Goal: Communication & Community: Answer question/provide support

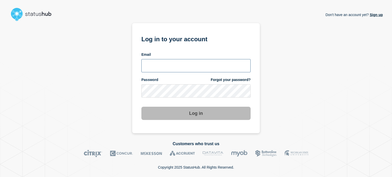
click at [163, 65] on input "email input" at bounding box center [195, 65] width 109 height 13
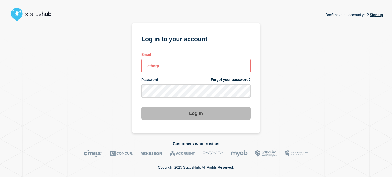
type input "[EMAIL_ADDRESS][DOMAIN_NAME]"
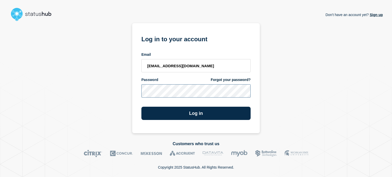
click at [141, 107] on button "Log in" at bounding box center [195, 113] width 109 height 13
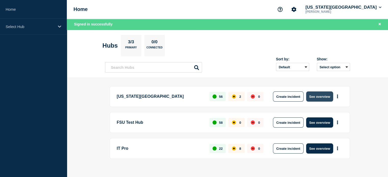
click at [320, 97] on button "See overview" at bounding box center [319, 97] width 27 height 10
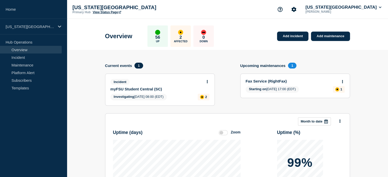
click at [146, 88] on link "myFSU Student Central (SC)" at bounding box center [156, 89] width 92 height 4
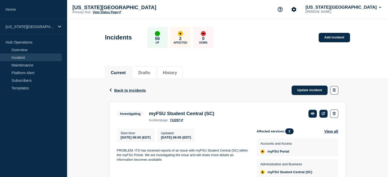
scroll to position [28, 0]
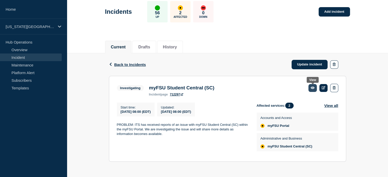
click at [312, 86] on icon at bounding box center [313, 87] width 4 height 3
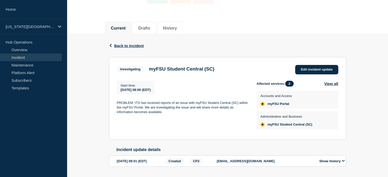
scroll to position [45, 0]
click at [314, 68] on span "Edit incident update" at bounding box center [317, 69] width 32 height 4
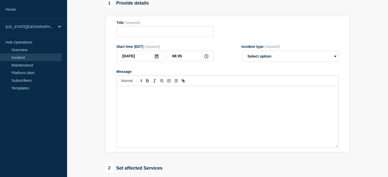
type input "myFSU Student Central (SC)"
type input "08:00"
select select "investigating"
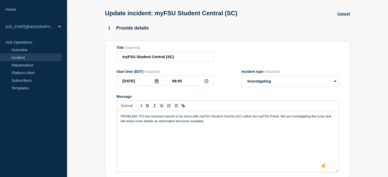
scroll to position [19, 0]
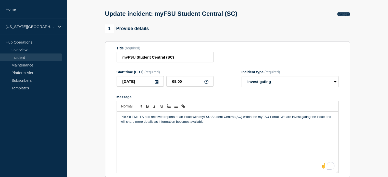
click at [347, 14] on button "Cancel" at bounding box center [343, 14] width 12 height 4
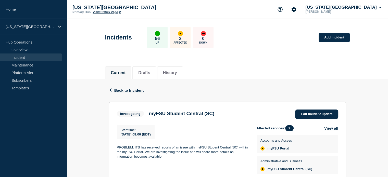
scroll to position [30, 0]
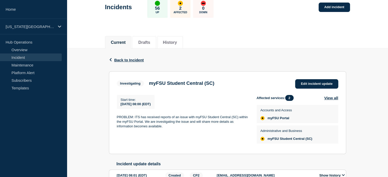
click at [182, 83] on h3 "myFSU Student Central (SC)" at bounding box center [182, 84] width 66 height 6
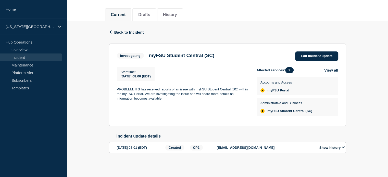
scroll to position [20, 0]
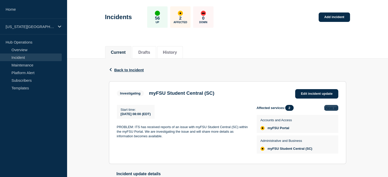
click at [331, 109] on button "View all" at bounding box center [331, 108] width 14 height 6
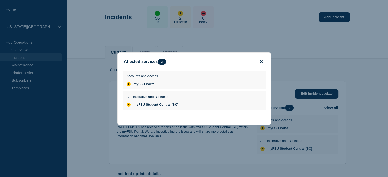
click at [261, 61] on icon "close button" at bounding box center [261, 61] width 3 height 3
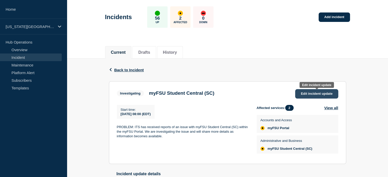
click at [309, 92] on span "Edit incident update" at bounding box center [317, 94] width 32 height 4
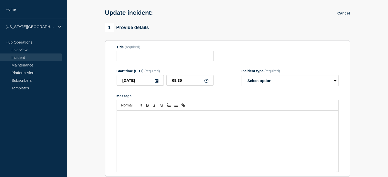
type input "myFSU Student Central (SC)"
type input "08:00"
select select "investigating"
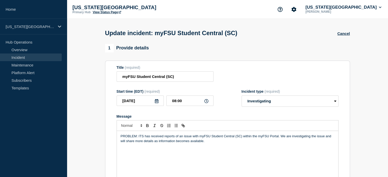
click at [344, 36] on div "Update incident: myFSU Student Central (SC) Cancel" at bounding box center [227, 31] width 256 height 25
click at [343, 35] on button "Cancel" at bounding box center [343, 33] width 12 height 4
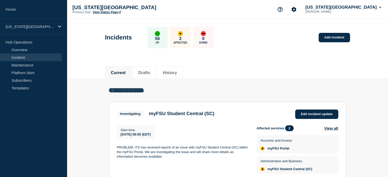
click at [130, 92] on span "Back to Incident" at bounding box center [129, 90] width 30 height 4
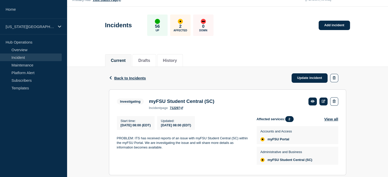
scroll to position [28, 0]
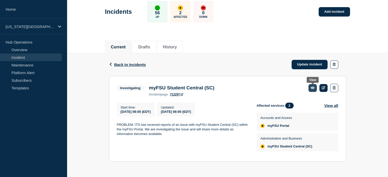
click at [311, 86] on icon at bounding box center [313, 87] width 4 height 3
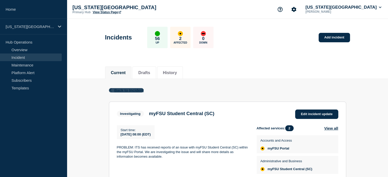
click at [124, 90] on span "Back to Incident" at bounding box center [129, 90] width 30 height 4
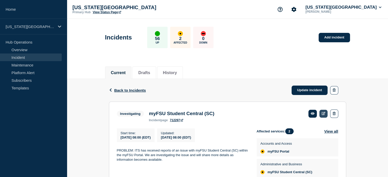
click at [324, 113] on icon at bounding box center [324, 113] width 4 height 3
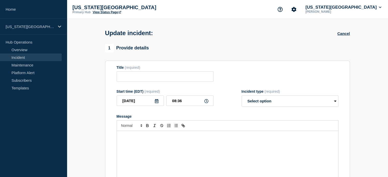
type input "myFSU Student Central (SC)"
type input "08:00"
select select "investigating"
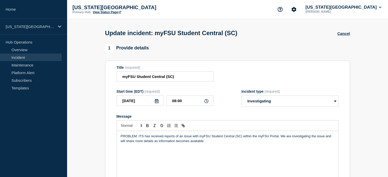
click at [228, 94] on div "Start time (EDT) (required) 2025-09-09 08:00 Incident type (required) Select op…" at bounding box center [228, 98] width 222 height 17
click at [302, 41] on div "Update incident: myFSU Student Central (SC) Cancel" at bounding box center [227, 31] width 256 height 25
click at [114, 14] on div "Florida State University Primary Hub View Status Page Florida State University …" at bounding box center [227, 9] width 321 height 19
click at [114, 12] on link "View Status Page" at bounding box center [107, 12] width 28 height 4
click at [262, 101] on select "Select option Investigating Identified Monitoring Resolved" at bounding box center [290, 101] width 97 height 11
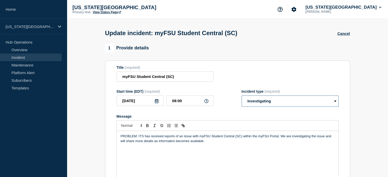
click at [262, 101] on select "Select option Investigating Identified Monitoring Resolved" at bounding box center [290, 101] width 97 height 11
click at [225, 113] on form "Title (required) myFSU Student Central (SC) Start time (EDT) (required) 2025-09…" at bounding box center [228, 129] width 222 height 127
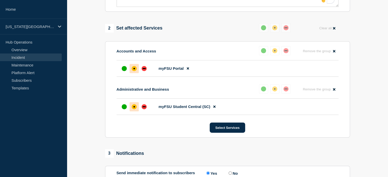
scroll to position [187, 0]
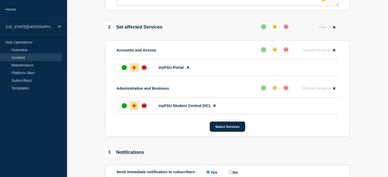
click at [236, 25] on div "2 Set affected Services Reset Clear all" at bounding box center [227, 27] width 245 height 10
click at [85, 106] on section "1 Provide details Title (required) myFSU Student Central (SC) Start time (EDT) …" at bounding box center [227, 35] width 321 height 357
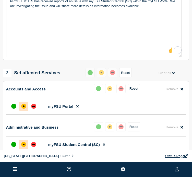
scroll to position [138, 0]
click at [12, 109] on div "up" at bounding box center [13, 106] width 5 height 5
click at [178, 91] on span "Remove" at bounding box center [172, 89] width 13 height 4
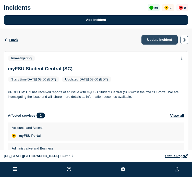
click at [162, 41] on link "Update incident" at bounding box center [159, 39] width 36 height 9
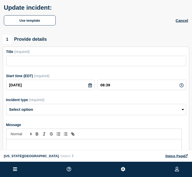
type input "myFSU Student Central (SC)"
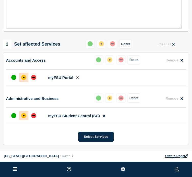
scroll to position [173, 0]
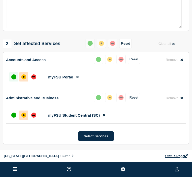
click at [14, 82] on div at bounding box center [13, 76] width 9 height 9
click at [95, 138] on button "Select Services" at bounding box center [95, 136] width 35 height 10
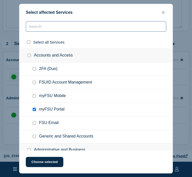
click at [53, 27] on input "text" at bounding box center [96, 26] width 140 height 10
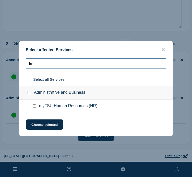
type input "hr"
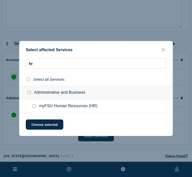
click at [34, 106] on input "myFSU Human Resources (HR) checkbox" at bounding box center [34, 106] width 3 height 3
checkbox input "true"
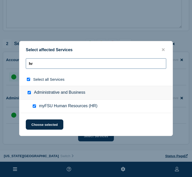
drag, startPoint x: 46, startPoint y: 65, endPoint x: 10, endPoint y: 65, distance: 36.0
click at [10, 65] on div "Select affected Services hr Select all Services Administrative and Business myF…" at bounding box center [96, 88] width 192 height 177
type input "c"
checkbox input "false"
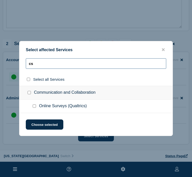
drag, startPoint x: 42, startPoint y: 66, endPoint x: -6, endPoint y: 66, distance: 48.2
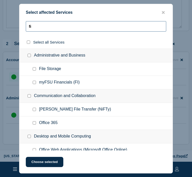
type input "fi"
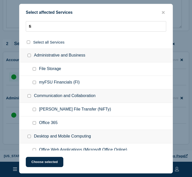
click at [34, 82] on input "myFSU Financials (FI) checkbox" at bounding box center [34, 82] width 3 height 3
checkbox input "true"
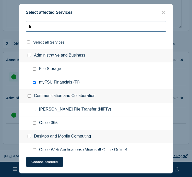
drag, startPoint x: 39, startPoint y: 25, endPoint x: 14, endPoint y: 26, distance: 24.5
click at [14, 26] on div "Select affected Services fi Select all Services Administrative and Business Fil…" at bounding box center [96, 88] width 192 height 177
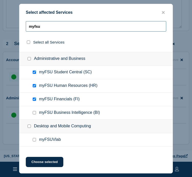
scroll to position [37, 0]
type input "myfsu"
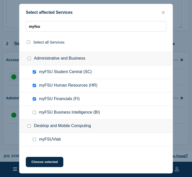
click at [33, 111] on input "myFSU Business Intelligence (BI) checkbox" at bounding box center [34, 112] width 3 height 3
checkbox input "true"
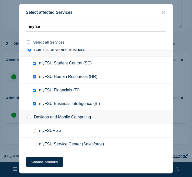
scroll to position [0, 0]
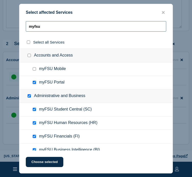
drag, startPoint x: 52, startPoint y: 26, endPoint x: 0, endPoint y: 30, distance: 52.4
click at [0, 30] on div "Select affected Services myfsu Select all Services Accounts and Access myFSU Mo…" at bounding box center [96, 88] width 192 height 177
type input "a"
checkbox input "false"
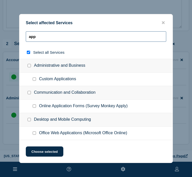
type input "apps"
checkbox input "true"
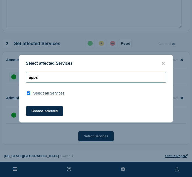
drag, startPoint x: 45, startPoint y: 77, endPoint x: -3, endPoint y: 78, distance: 47.5
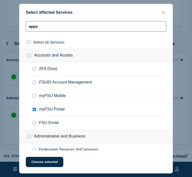
type input "f"
checkbox input "false"
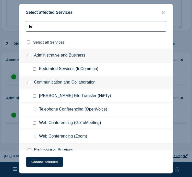
type input "fee"
checkbox input "true"
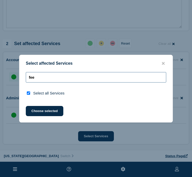
type input "fe"
checkbox input "false"
type input "f"
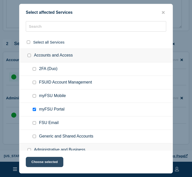
click at [45, 165] on button "Choose selected" at bounding box center [44, 162] width 37 height 10
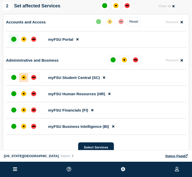
scroll to position [211, 0]
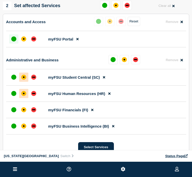
click at [22, 96] on div "affected" at bounding box center [23, 93] width 5 height 5
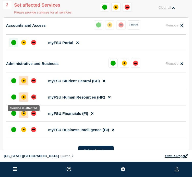
click at [25, 116] on div "affected" at bounding box center [23, 113] width 5 height 5
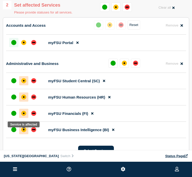
click at [23, 132] on div "affected" at bounding box center [23, 129] width 5 height 5
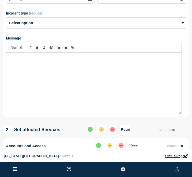
scroll to position [70, 0]
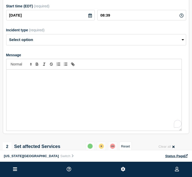
click at [83, 96] on div "To enrich screen reader interactions, please activate Accessibility in Grammarl…" at bounding box center [93, 100] width 175 height 61
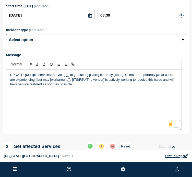
click at [97, 43] on select "Select option Investigating Identified Monitoring Resolved" at bounding box center [96, 39] width 180 height 11
select select "identified"
click at [6, 36] on select "Select option Investigating Identified Monitoring Resolved" at bounding box center [96, 39] width 180 height 11
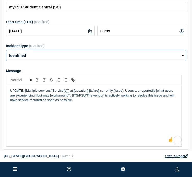
scroll to position [53, 0]
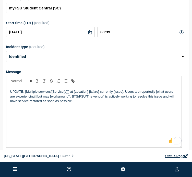
click at [24, 94] on p "UPDATE: [Multiple services/[Service(s)]] at [Location] [is/are] currently [issu…" at bounding box center [93, 97] width 167 height 14
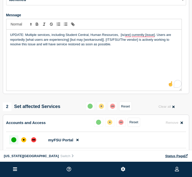
scroll to position [109, 0]
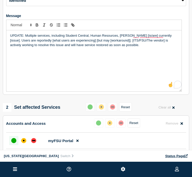
click at [65, 37] on p "UPDATE: Multiple services, including Student Central, Human Resources, Finan [i…" at bounding box center [93, 40] width 167 height 14
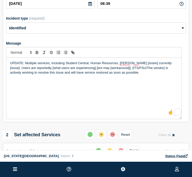
scroll to position [81, 0]
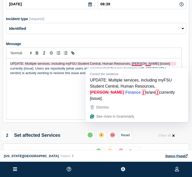
click at [138, 67] on p "UPDATE: Multiple services, including myFSU Student Central, Human Resources, Fi…" at bounding box center [93, 68] width 167 height 14
click at [139, 67] on p "UPDATE: Multiple services, including myFSU Student Central, Human Resources, Fi…" at bounding box center [93, 68] width 167 height 14
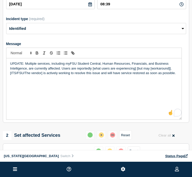
click at [91, 71] on p "UPDATE: Multiple services, including myFSU Student Central, Human Resources, Fi…" at bounding box center [93, 68] width 167 height 14
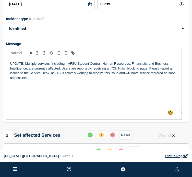
click at [50, 76] on p "UPDATE: Multiple services, including myFSU Student Central, Human Resources, Fi…" at bounding box center [93, 70] width 167 height 19
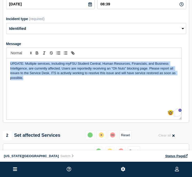
copy p "UPDATE: Multiple services, including myFSU Student Central, Human Resources, Fi…"
click at [90, 109] on div "UPDATE: Multiple services, including myFSU Student Central, Human Resources, Fi…" at bounding box center [93, 88] width 175 height 61
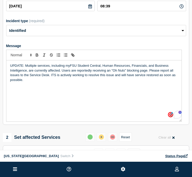
scroll to position [80, 0]
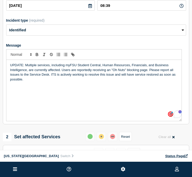
click at [54, 106] on div "UPDATE: Multiple services, including myFSU Student Central, Human Resources, Fi…" at bounding box center [93, 90] width 175 height 61
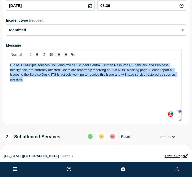
copy p "UPDATE: Multiple services, including myFSU Student Central, Human Resources, Fi…"
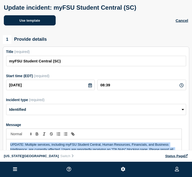
click at [21, 26] on button "Use template" at bounding box center [30, 20] width 52 height 10
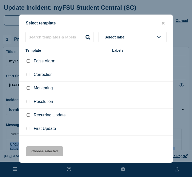
click at [28, 128] on input "First Update checkbox" at bounding box center [28, 128] width 3 height 3
checkbox input "true"
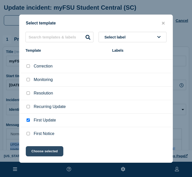
click at [44, 155] on button "Choose selected" at bounding box center [44, 151] width 37 height 10
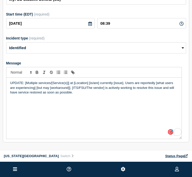
scroll to position [63, 0]
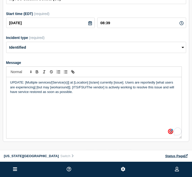
click at [65, 124] on div "UPDATE: [Multiple services/[Service(s)]] at [Location] [is/are] currently [issu…" at bounding box center [93, 107] width 175 height 61
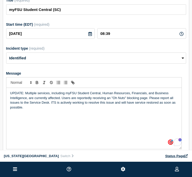
scroll to position [52, 0]
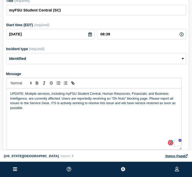
click at [147, 96] on p "UPDATE: Multiple services, including myFSU Student Central, Human Resources, Fi…" at bounding box center [93, 101] width 167 height 19
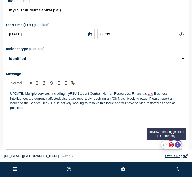
click at [176, 145] on div "2" at bounding box center [178, 145] width 6 height 6
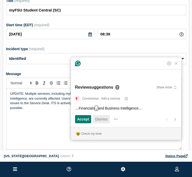
click at [98, 119] on span "Dismiss" at bounding box center [101, 119] width 12 height 5
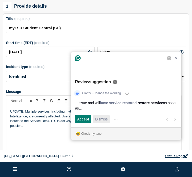
click at [99, 119] on span "Dismiss" at bounding box center [101, 119] width 12 height 5
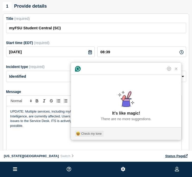
click at [94, 133] on div "Check my tone" at bounding box center [91, 134] width 20 height 5
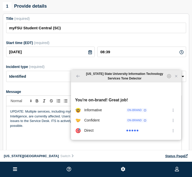
click at [176, 78] on icon "Close Grammarly Assistant" at bounding box center [176, 76] width 4 height 4
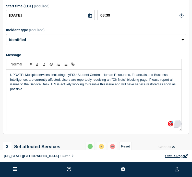
scroll to position [71, 0]
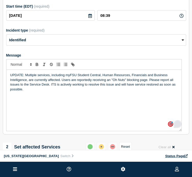
click at [92, 81] on p "UPDATE: Multiple services, including myFSU Student Central, Human Resources, Fi…" at bounding box center [93, 82] width 167 height 19
click at [60, 83] on p "UPDATE: Multiple services, including myFSU Student Central, Human Resources, Fi…" at bounding box center [93, 82] width 167 height 19
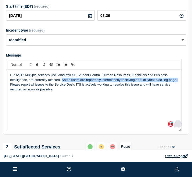
drag, startPoint x: 61, startPoint y: 81, endPoint x: 180, endPoint y: 83, distance: 118.4
click at [178, 83] on p "UPDATE: Multiple services, including myFSU Student Central, Human Resources, Fi…" at bounding box center [93, 82] width 167 height 19
copy p "Some users are reportedly intermittently receiving an "Oh Nuts" blocking page."
click at [102, 82] on p "UPDATE: Multiple services, including myFSU Student Central, Human Resources, Fi…" at bounding box center [93, 82] width 167 height 19
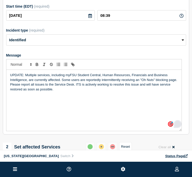
click at [175, 82] on p "UPDATE: Multiple services, including myFSU Student Central, Human Resources, Fi…" at bounding box center [93, 82] width 167 height 19
click at [140, 82] on p "UPDATE: Multiple services, including myFSU Student Central, Human Resources, Fi…" at bounding box center [93, 82] width 167 height 19
click at [121, 81] on p "UPDATE: Multiple services, including myFSU Student Central, Human Resources, Fi…" at bounding box center [93, 82] width 167 height 19
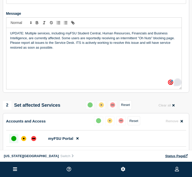
scroll to position [0, 0]
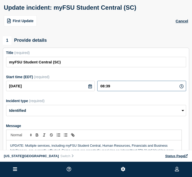
click at [119, 90] on input "08:39" at bounding box center [141, 86] width 89 height 10
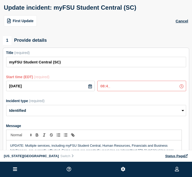
type input "08:46"
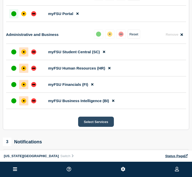
scroll to position [237, 0]
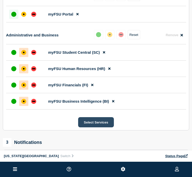
click at [100, 126] on button "Select Services" at bounding box center [95, 122] width 35 height 10
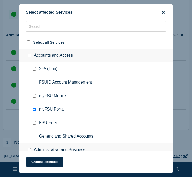
click at [162, 13] on icon "close button" at bounding box center [163, 12] width 3 height 3
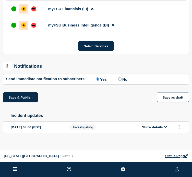
scroll to position [322, 0]
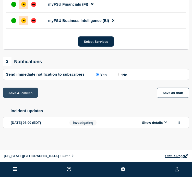
click at [21, 91] on button "Save & Publish" at bounding box center [20, 93] width 35 height 10
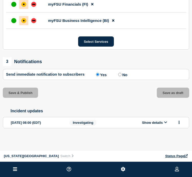
scroll to position [333, 0]
